Goal: Find specific page/section: Find specific page/section

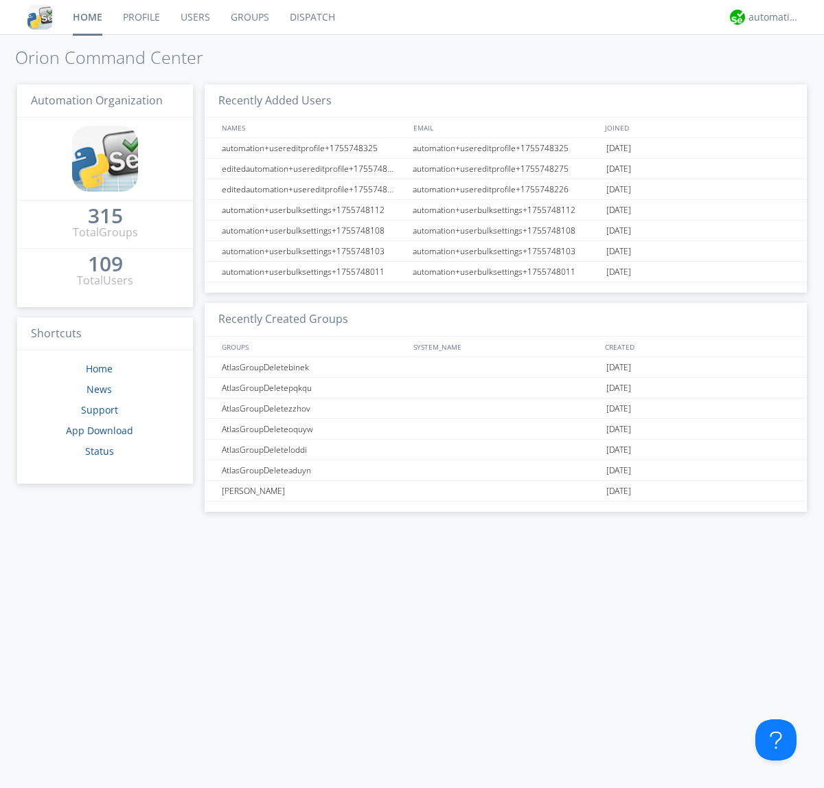
click at [311, 17] on link "Dispatch" at bounding box center [313, 17] width 66 height 34
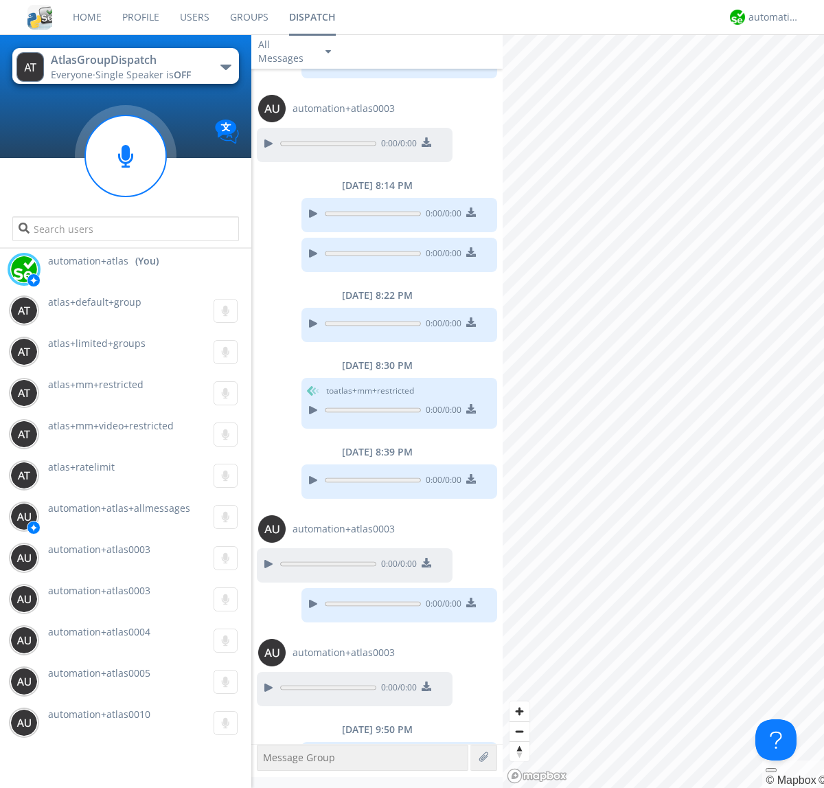
scroll to position [649, 0]
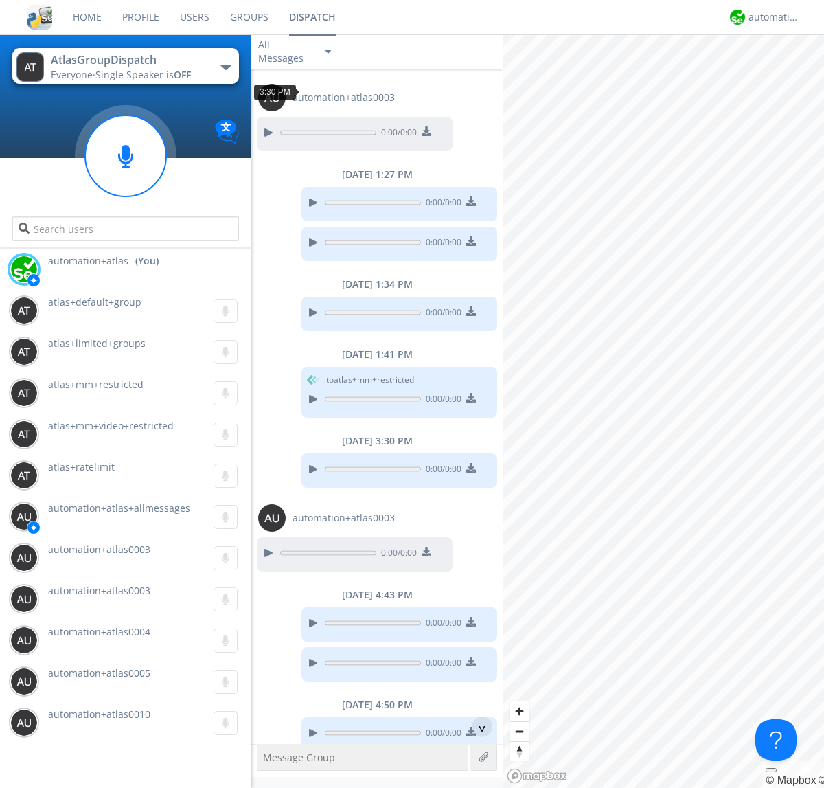
scroll to position [431, 0]
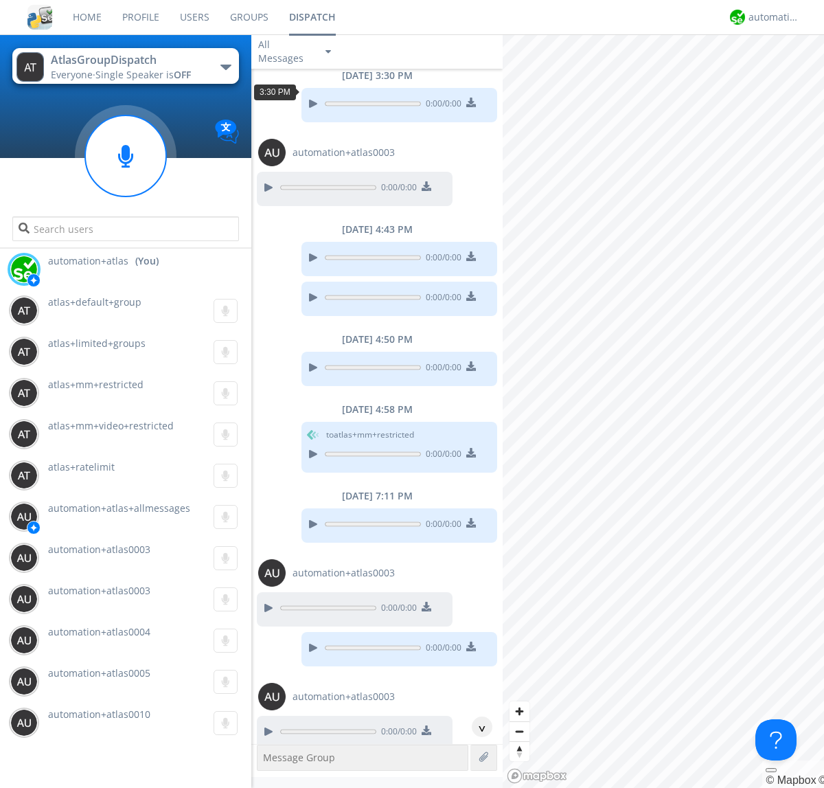
click at [477, 727] on div "^" at bounding box center [482, 727] width 21 height 21
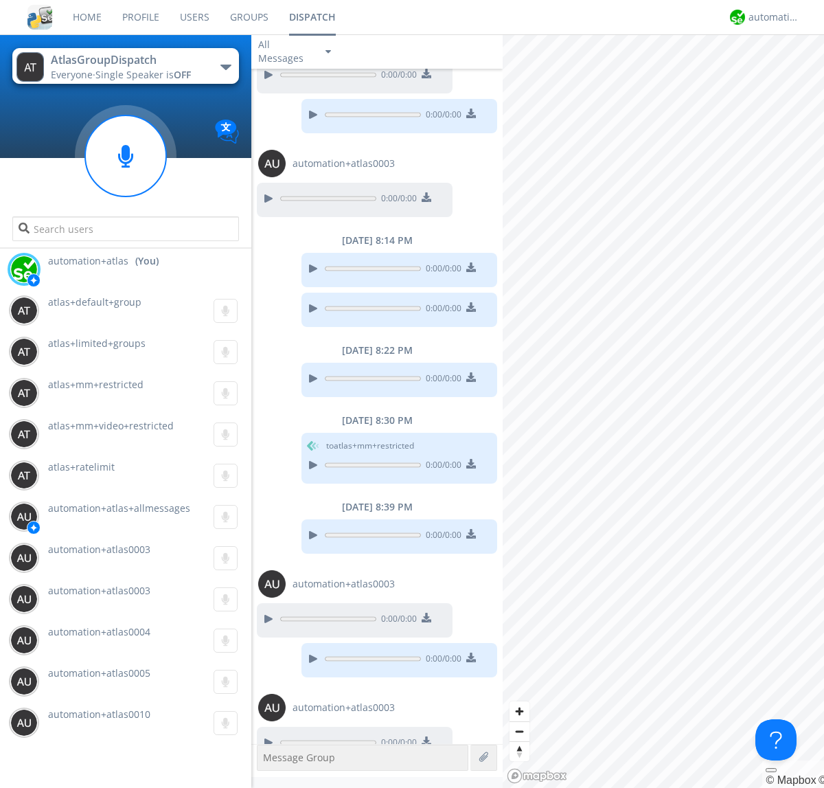
scroll to position [1015, 0]
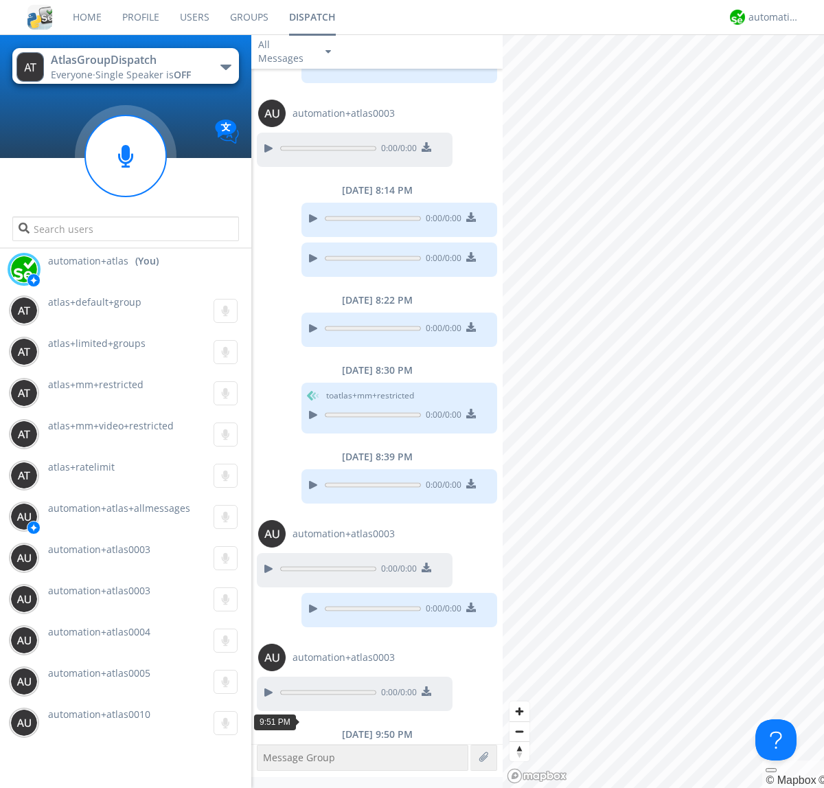
click at [225, 67] on div "button" at bounding box center [226, 67] width 11 height 5
click at [771, 17] on div "automation+atlas" at bounding box center [775, 17] width 52 height 14
